Goal: Use online tool/utility: Utilize a website feature to perform a specific function

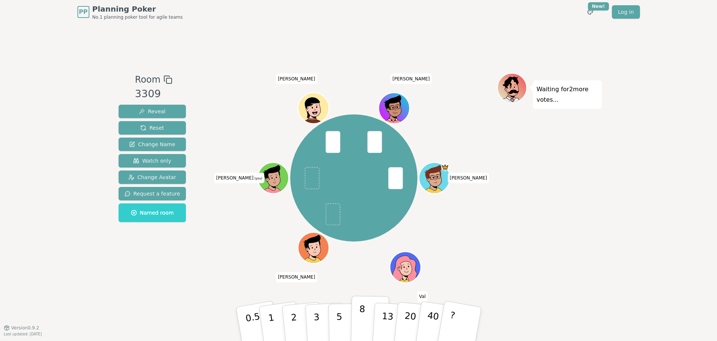
click at [356, 319] on button "8" at bounding box center [370, 324] width 39 height 57
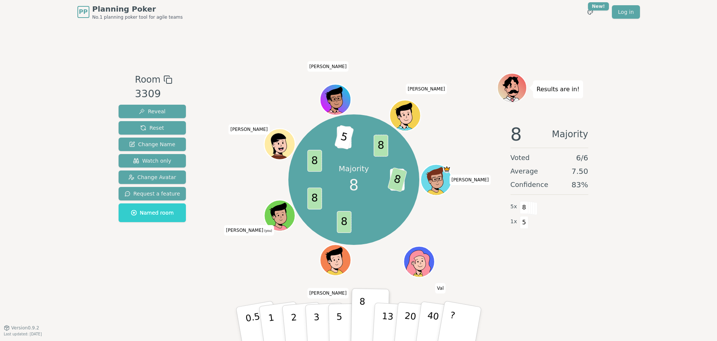
click at [117, 277] on div "Room 3309 Reveal Reset Change Name Watch only Change Avatar Request a feature N…" at bounding box center [153, 176] width 74 height 206
click at [113, 312] on div "PP Planning Poker No.1 planning poker tool for agile teams Toggle theme New! Lo…" at bounding box center [358, 170] width 717 height 341
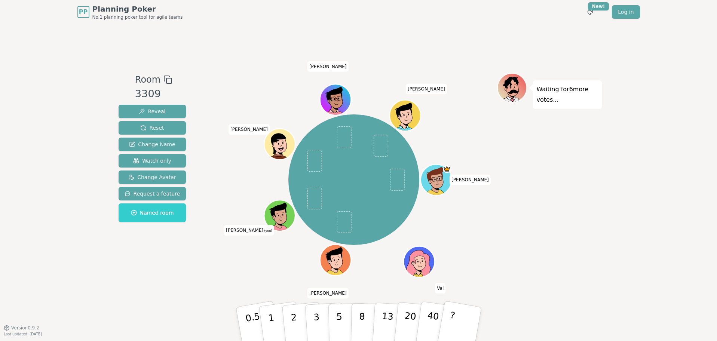
click at [116, 274] on div "Room 3309 Reveal Reset Change Name Watch only Change Avatar Request a feature N…" at bounding box center [153, 176] width 74 height 206
click at [127, 280] on div "Room 3309 Reveal Reset Change Name Watch only Change Avatar Request a feature N…" at bounding box center [359, 176] width 487 height 304
click at [326, 324] on button "3" at bounding box center [325, 324] width 41 height 58
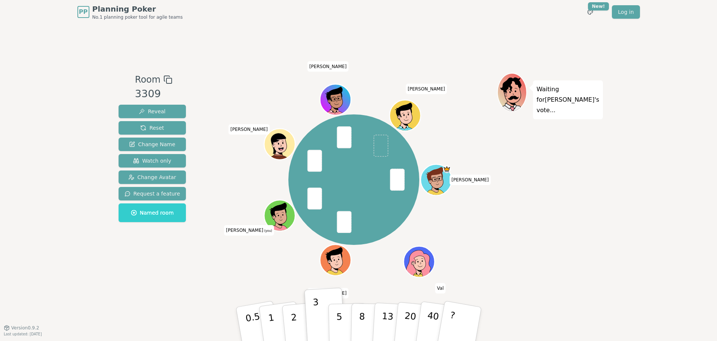
click at [143, 276] on div "Room 3309 Reveal Reset Change Name Watch only Change Avatar Request a feature N…" at bounding box center [153, 176] width 74 height 206
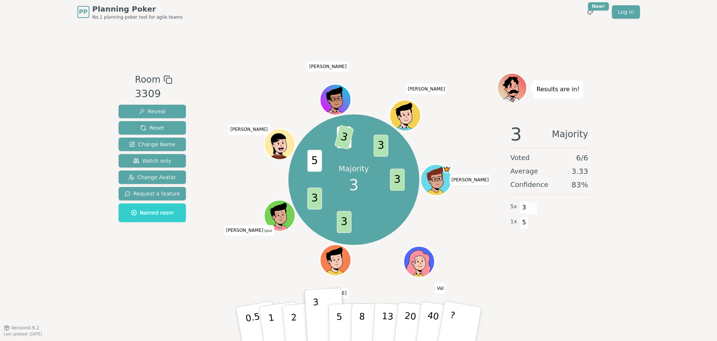
click at [128, 256] on div "Room 3309 Reveal Reset Change Name Watch only Change Avatar Request a feature N…" at bounding box center [153, 176] width 74 height 206
click at [556, 282] on div "Room 3309 Reveal Reset Change Name Watch only Change Avatar Request a feature N…" at bounding box center [359, 176] width 487 height 304
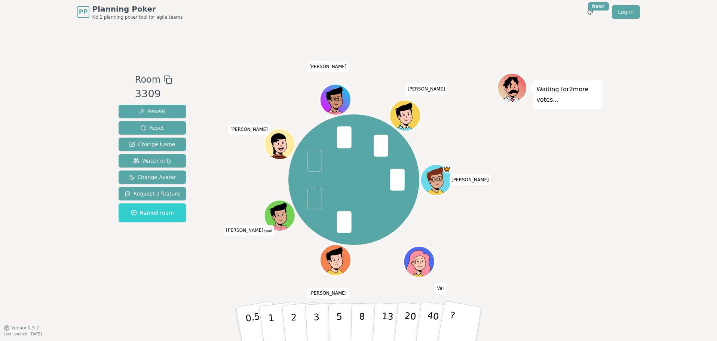
click at [141, 276] on div "Room 3309 Reveal Reset Change Name Watch only Change Avatar Request a feature N…" at bounding box center [153, 176] width 74 height 206
click at [332, 318] on button "5" at bounding box center [347, 324] width 39 height 57
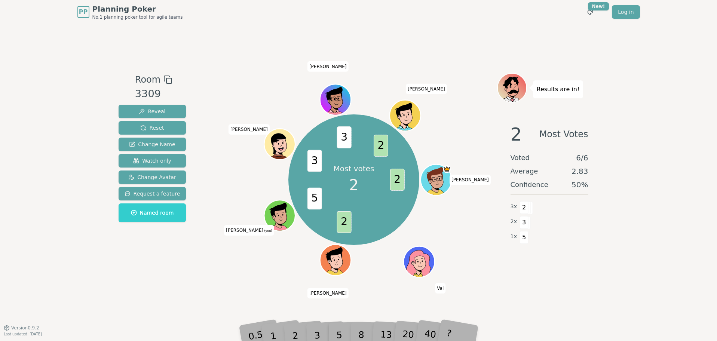
click at [320, 333] on div "3" at bounding box center [325, 324] width 24 height 27
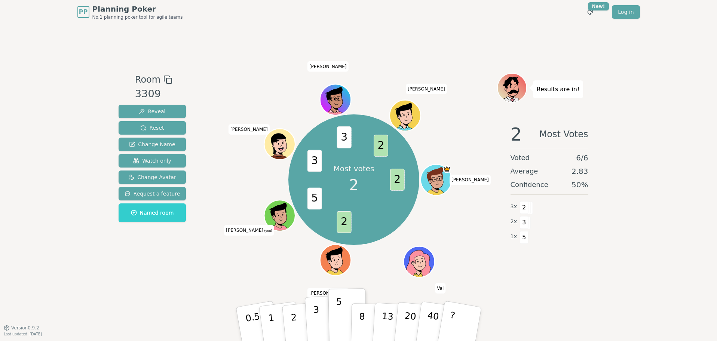
click at [319, 326] on p "3" at bounding box center [317, 325] width 8 height 41
